Goal: Task Accomplishment & Management: Use online tool/utility

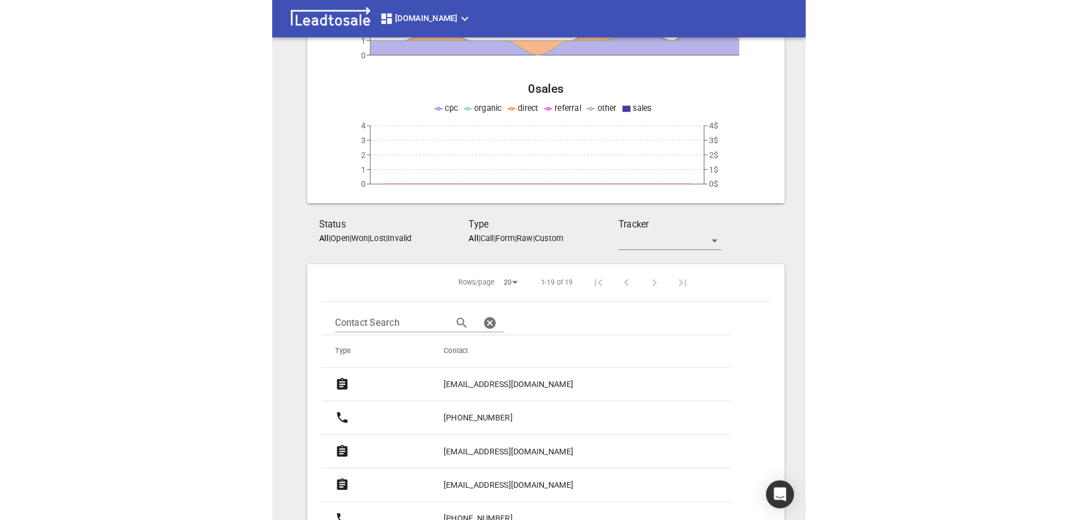
scroll to position [170, 0]
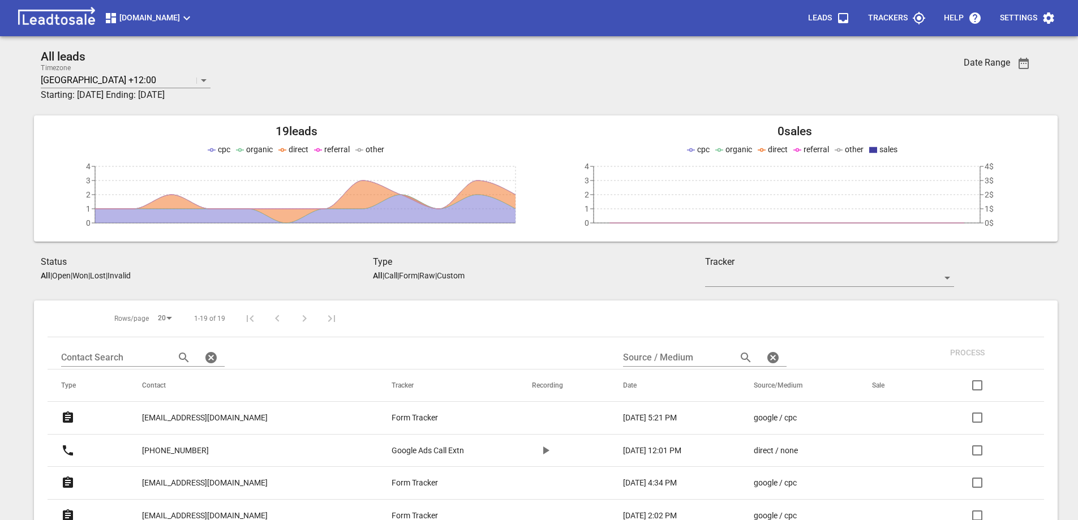
scroll to position [170, 0]
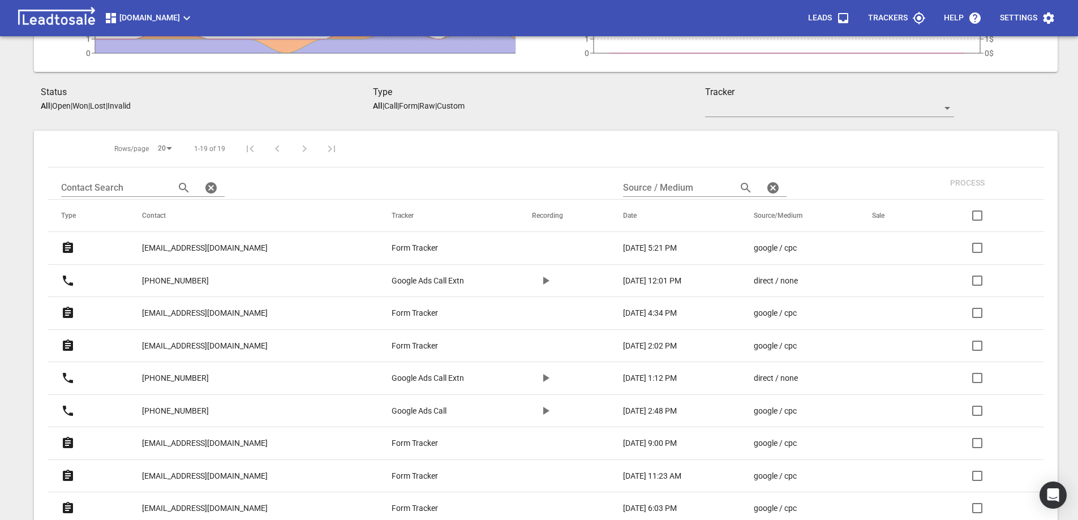
click at [200, 246] on p "kimhitchens@hotmail.com" at bounding box center [205, 248] width 126 height 12
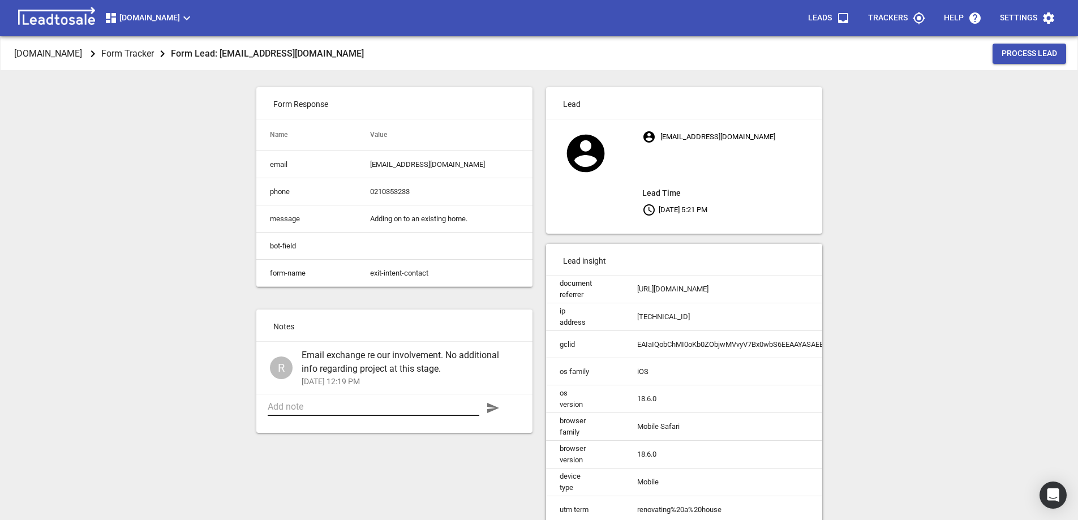
click at [384, 412] on textarea at bounding box center [374, 406] width 212 height 11
type textarea "Site Visit 30-8-25 10am 6 Waiari Rd. Conifer Grove"
click at [488, 413] on icon "button" at bounding box center [493, 408] width 12 height 10
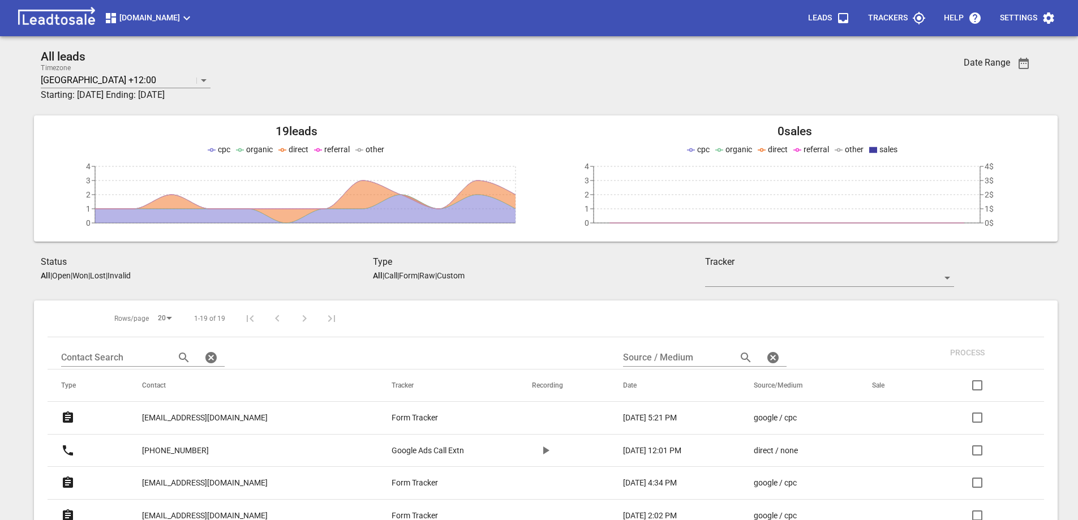
scroll to position [170, 0]
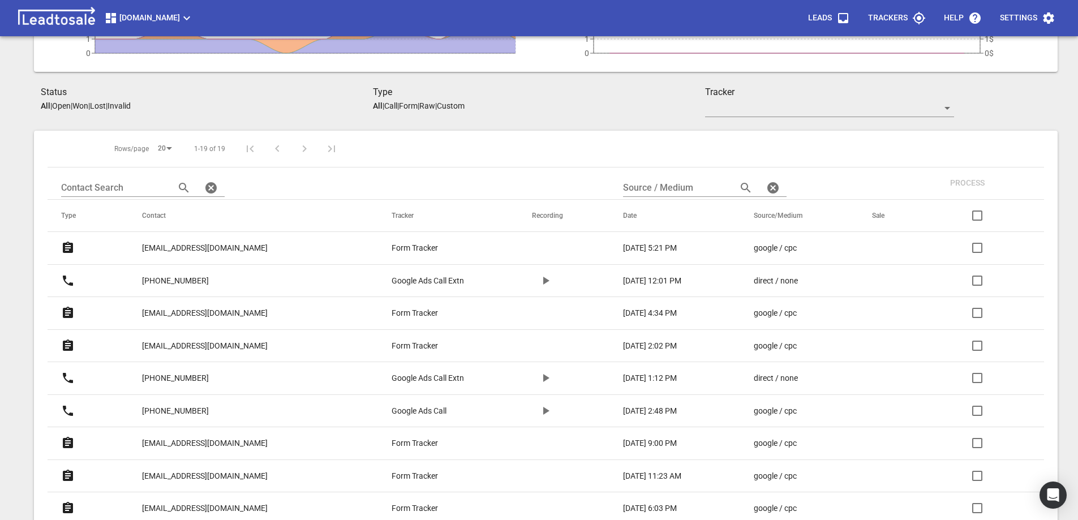
click at [186, 278] on p "[PHONE_NUMBER]" at bounding box center [175, 281] width 67 height 12
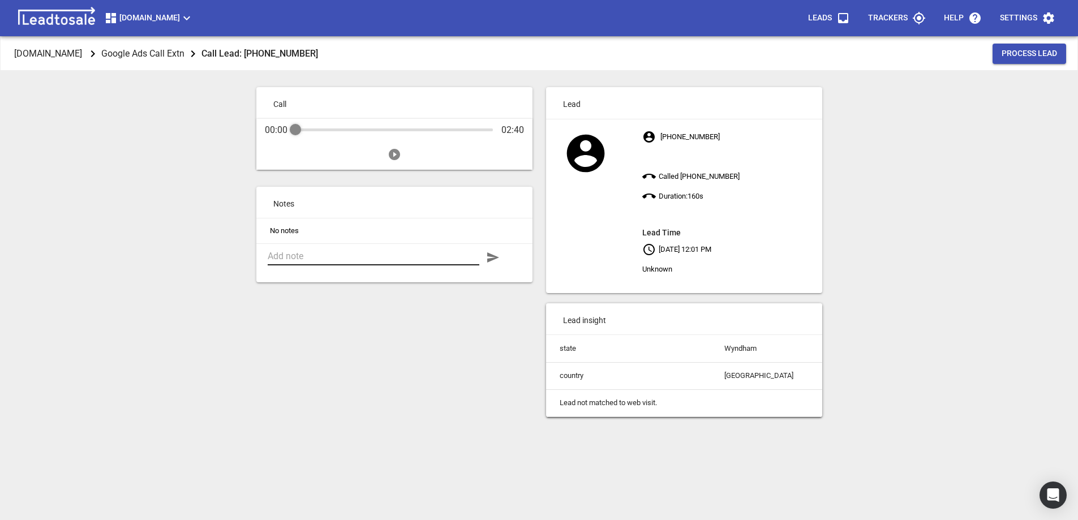
click at [353, 255] on textarea at bounding box center [374, 256] width 212 height 11
type textarea "New World Botany offering advertising space in-store"
click at [494, 263] on icon "button" at bounding box center [493, 258] width 14 height 14
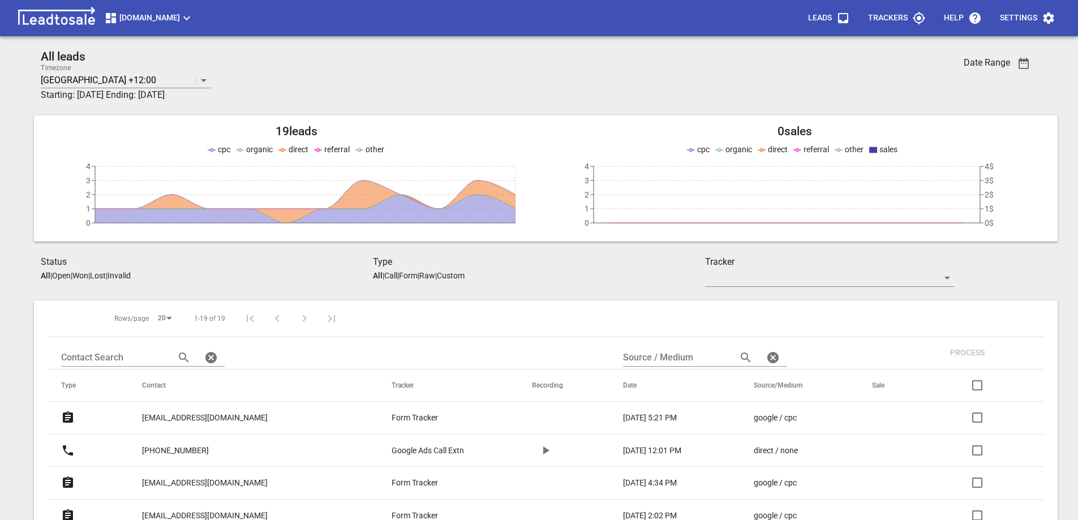
scroll to position [170, 0]
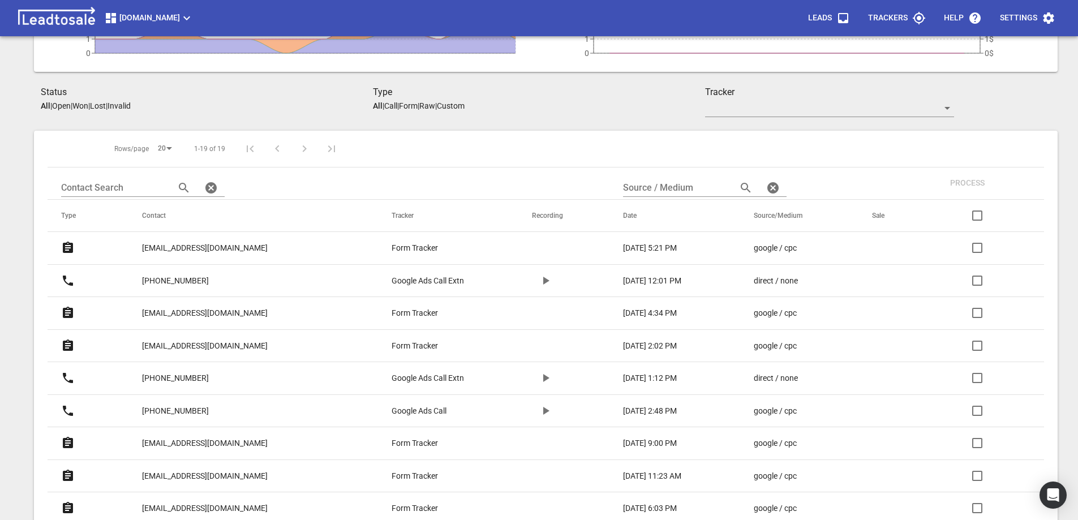
click at [178, 314] on p "[EMAIL_ADDRESS][DOMAIN_NAME]" at bounding box center [205, 313] width 126 height 12
